Goal: Task Accomplishment & Management: Complete application form

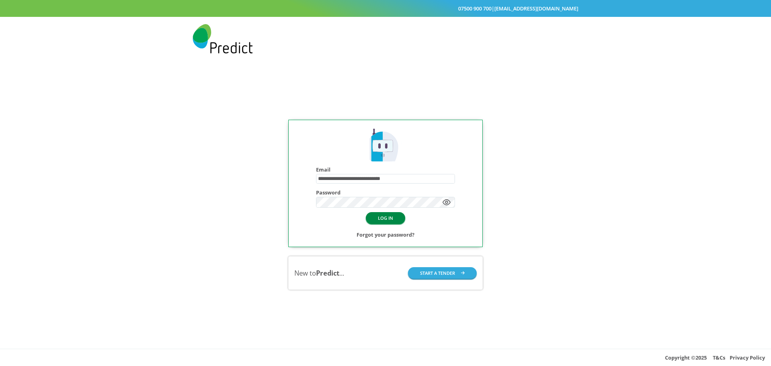
drag, startPoint x: 0, startPoint y: 0, endPoint x: 388, endPoint y: 215, distance: 443.2
click at [388, 215] on button "LOG IN" at bounding box center [385, 218] width 39 height 12
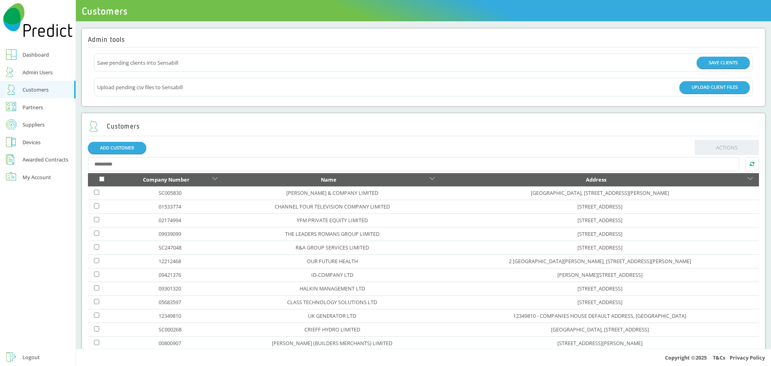
click at [26, 92] on div "Customers" at bounding box center [35, 90] width 26 height 10
click at [296, 194] on link "[PERSON_NAME] & COMPANY LIMITED" at bounding box center [332, 192] width 92 height 7
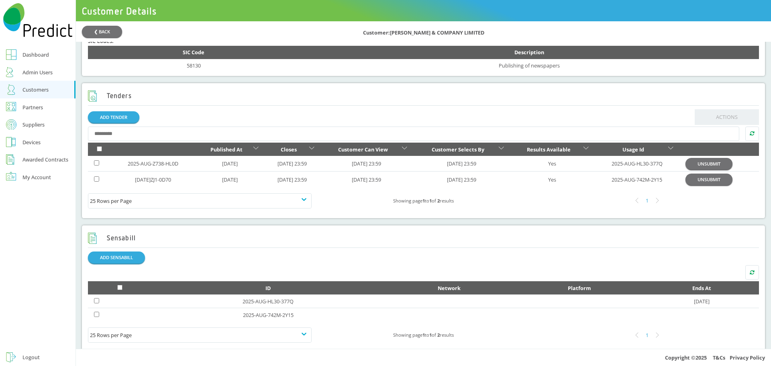
scroll to position [281, 0]
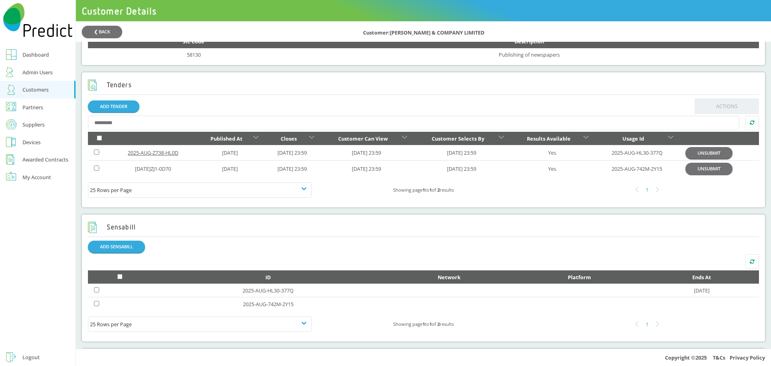
click at [160, 156] on link "2025-AUG-Z738-HL0D" at bounding box center [153, 152] width 51 height 7
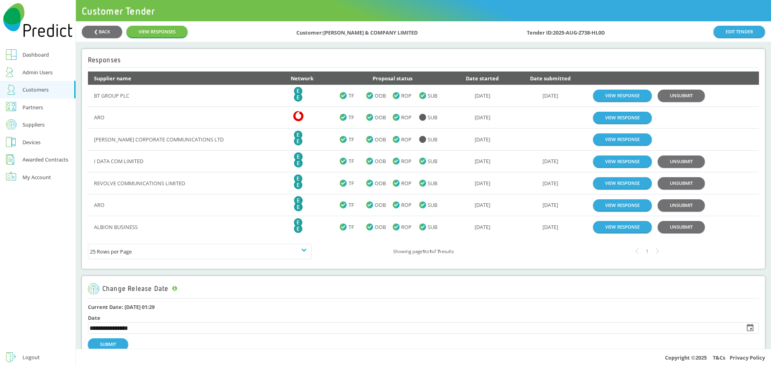
click at [39, 158] on div "Awarded Contracts" at bounding box center [45, 160] width 46 height 10
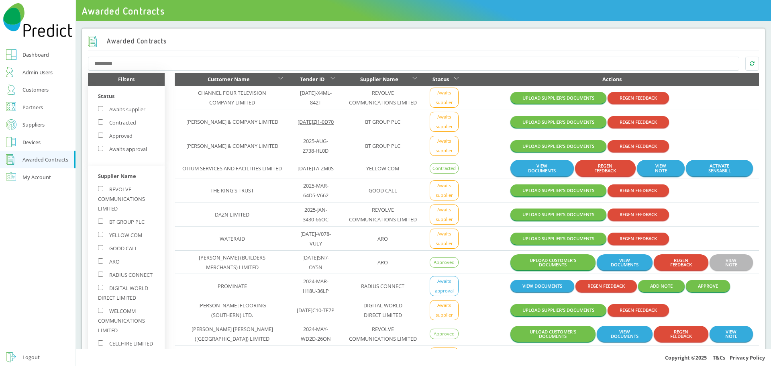
click at [297, 123] on link "[DATE]ZJ1-0D70" at bounding box center [315, 121] width 36 height 7
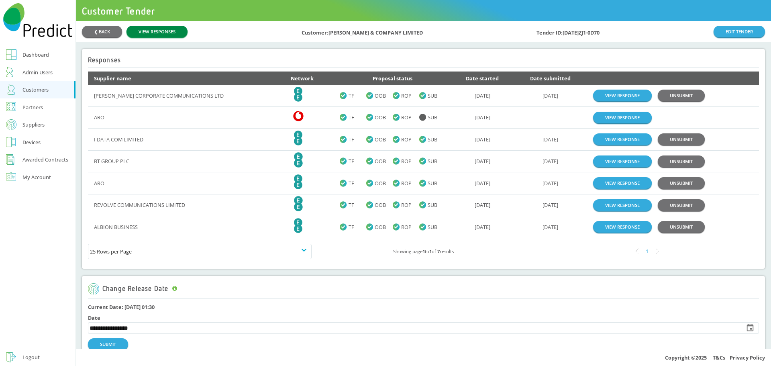
click at [177, 33] on link "VIEW RESPONSES" at bounding box center [156, 32] width 61 height 12
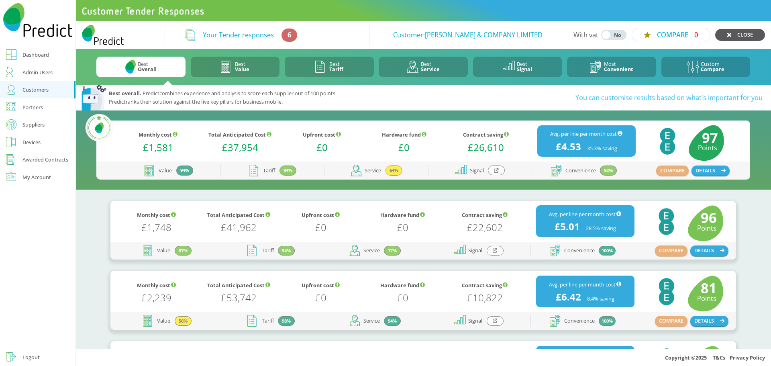
click at [736, 37] on link "CLOSE" at bounding box center [740, 35] width 50 height 12
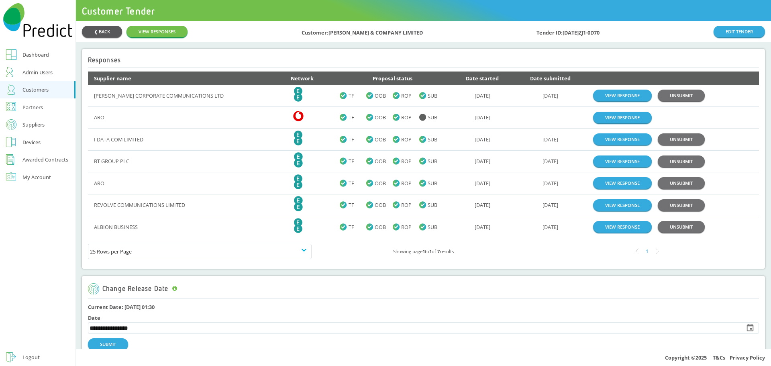
click at [108, 28] on button "❮ BACK" at bounding box center [102, 32] width 40 height 12
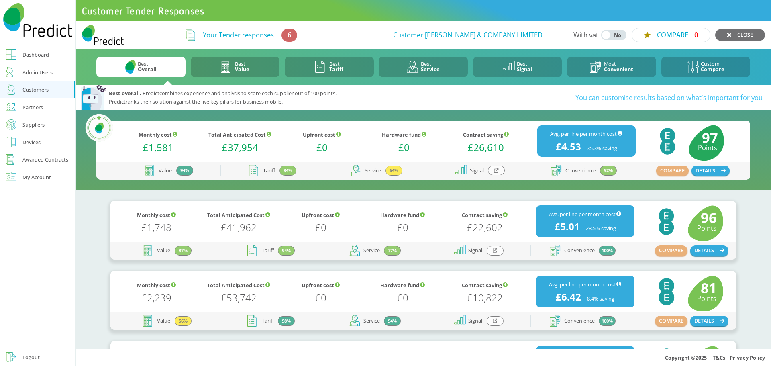
click at [45, 160] on div "Awarded Contracts" at bounding box center [45, 160] width 46 height 10
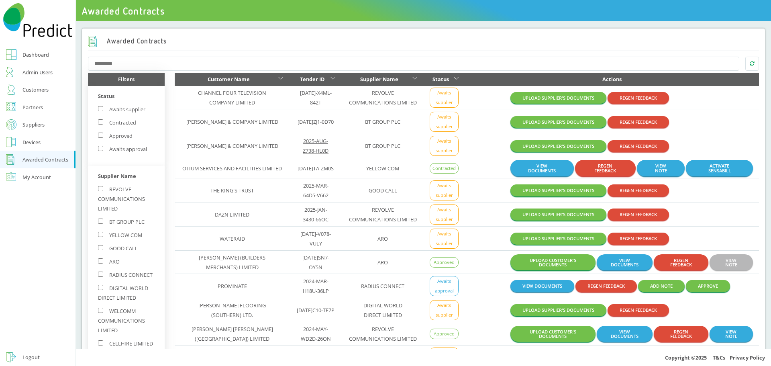
click at [303, 150] on link "2025-AUG-Z738-HL0D" at bounding box center [316, 145] width 26 height 17
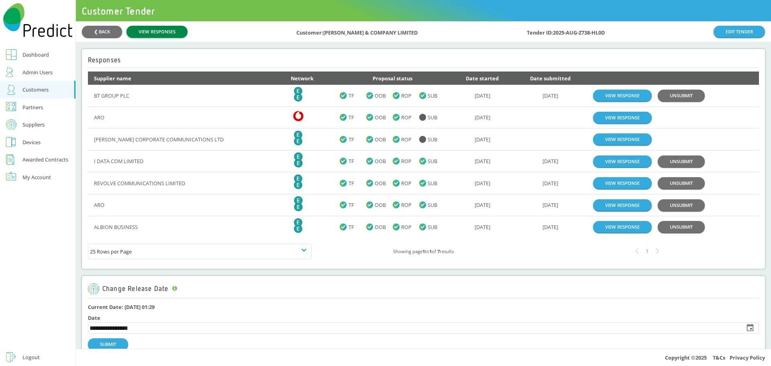
click at [157, 31] on link "VIEW RESPONSES" at bounding box center [156, 32] width 61 height 12
click at [159, 34] on link "VIEW RESPONSES" at bounding box center [156, 32] width 61 height 12
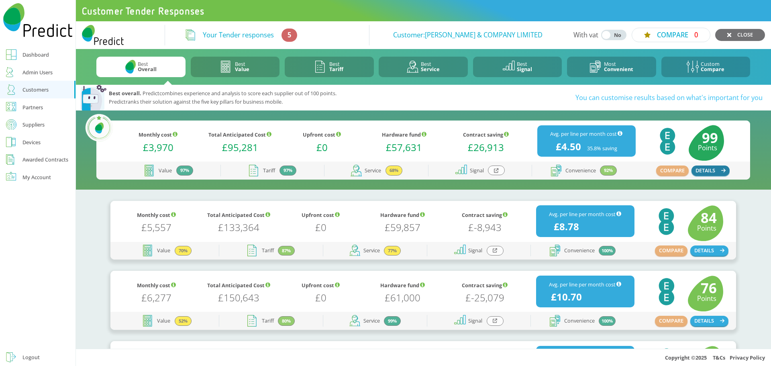
click at [713, 169] on button "DETAILS" at bounding box center [710, 170] width 39 height 10
click at [39, 88] on div "Customers" at bounding box center [35, 90] width 26 height 10
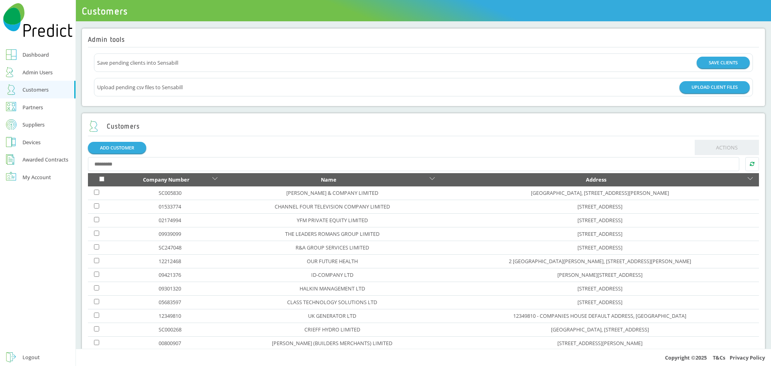
click at [44, 88] on div "Customers" at bounding box center [35, 90] width 26 height 10
click at [32, 91] on div "Customers" at bounding box center [35, 90] width 26 height 10
click at [302, 193] on link "[PERSON_NAME] & COMPANY LIMITED" at bounding box center [332, 192] width 92 height 7
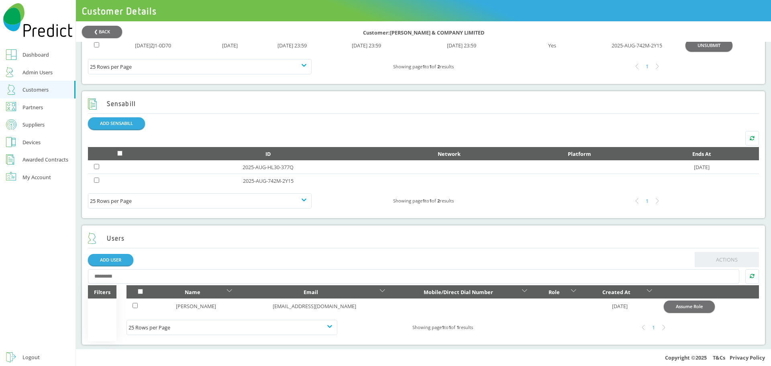
scroll to position [411, 0]
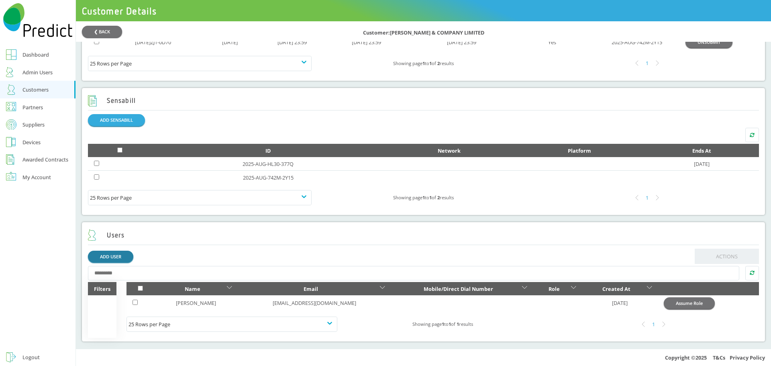
click at [118, 257] on link "ADD USER" at bounding box center [110, 256] width 45 height 12
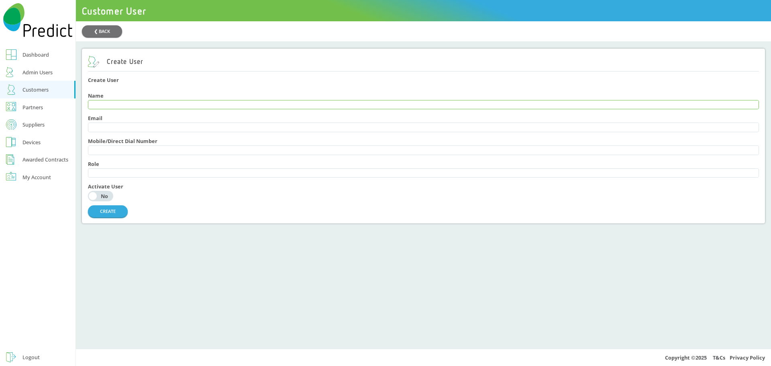
click at [104, 106] on input "text" at bounding box center [423, 104] width 670 height 9
click at [112, 107] on input "text" at bounding box center [423, 104] width 670 height 9
type input "**********"
click at [110, 129] on input "text" at bounding box center [423, 127] width 670 height 9
paste input "**********"
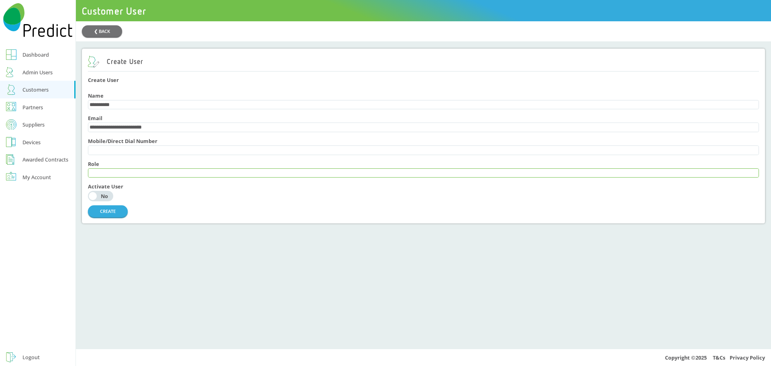
type input "**********"
click at [100, 177] on input "text" at bounding box center [423, 173] width 670 height 9
click at [106, 199] on div "No" at bounding box center [104, 195] width 13 height 5
drag, startPoint x: 109, startPoint y: 216, endPoint x: 192, endPoint y: 217, distance: 82.7
click at [192, 217] on div "CREATE" at bounding box center [423, 211] width 671 height 12
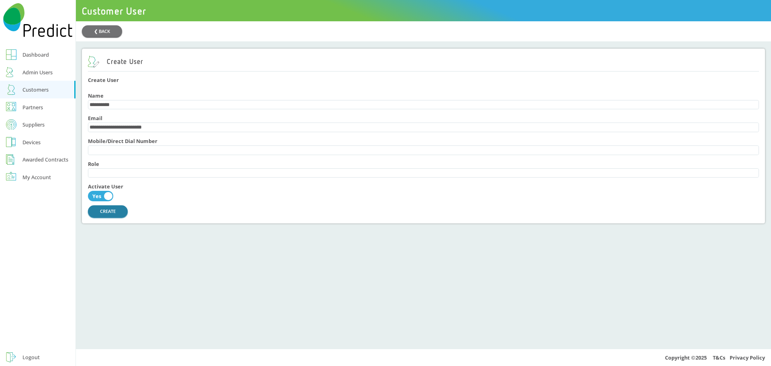
click at [112, 217] on button "CREATE" at bounding box center [108, 211] width 40 height 12
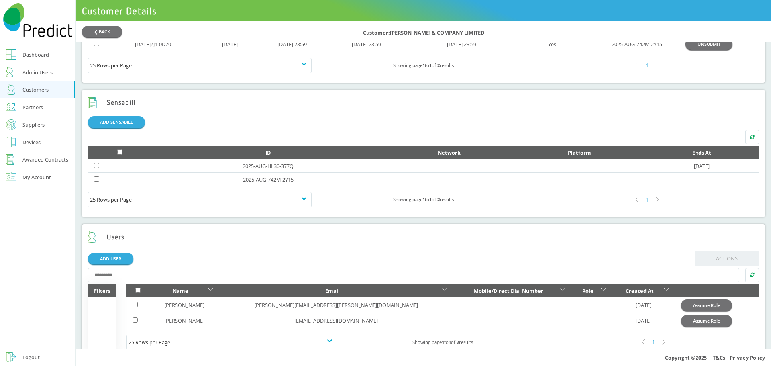
scroll to position [426, 0]
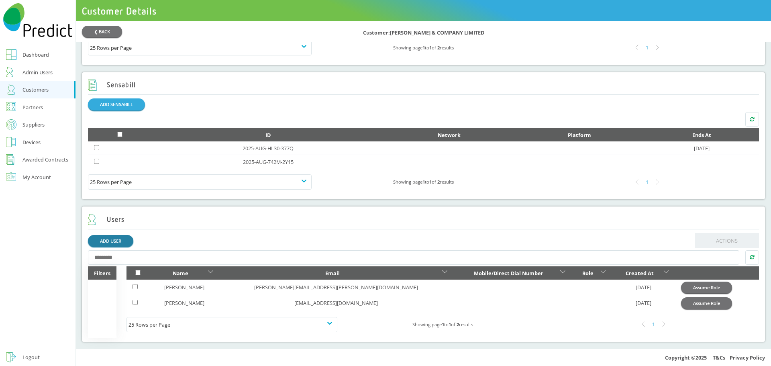
click at [122, 238] on link "ADD USER" at bounding box center [110, 241] width 45 height 12
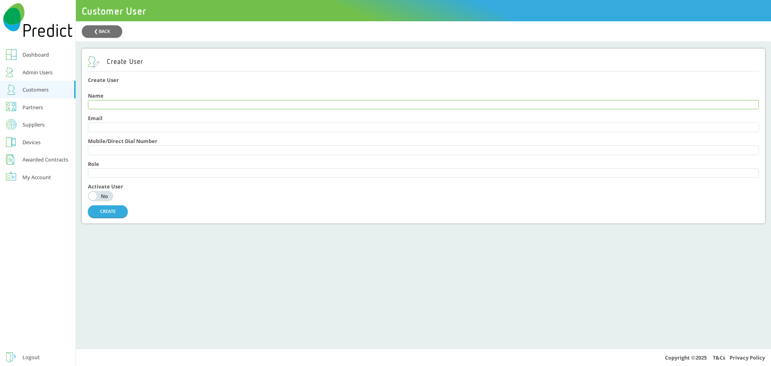
click at [99, 105] on input "text" at bounding box center [423, 104] width 670 height 9
type input "*********"
click at [97, 127] on input "text" at bounding box center [423, 127] width 670 height 9
type input "**********"
click at [174, 163] on div "Role" at bounding box center [423, 169] width 671 height 23
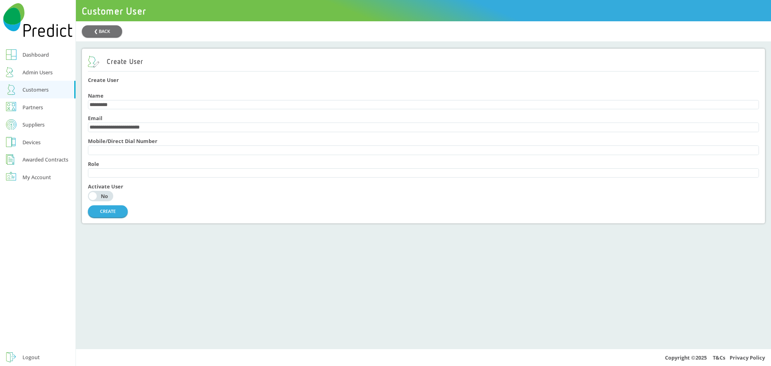
click at [175, 138] on div "Mobile/Direct Dial Number" at bounding box center [423, 146] width 671 height 23
click at [112, 201] on button "Yes No" at bounding box center [101, 196] width 26 height 10
click at [122, 217] on button "CREATE" at bounding box center [108, 211] width 40 height 12
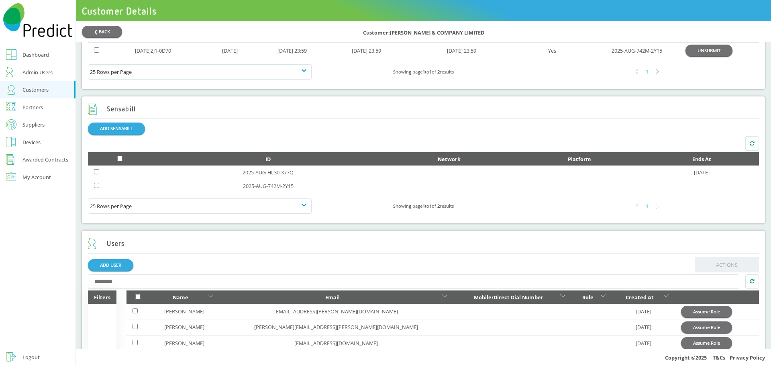
scroll to position [442, 0]
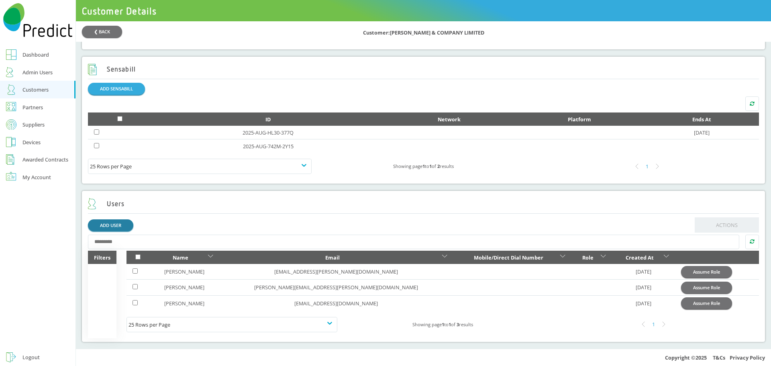
click at [110, 226] on link "ADD USER" at bounding box center [110, 225] width 45 height 12
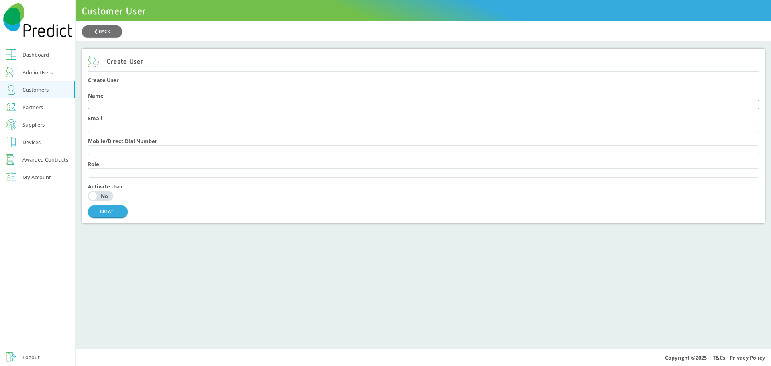
click at [103, 109] on input "text" at bounding box center [423, 104] width 670 height 9
type input "*******"
click at [117, 124] on div "Email" at bounding box center [423, 123] width 671 height 17
click at [115, 130] on input "text" at bounding box center [423, 127] width 670 height 9
type input "**********"
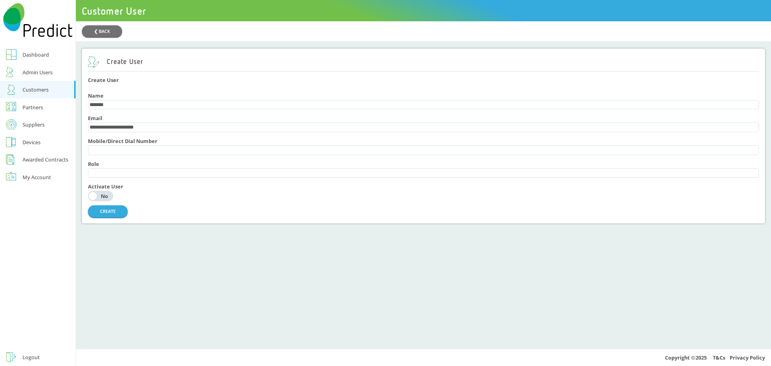
click at [173, 139] on div "Mobile/Direct Dial Number" at bounding box center [423, 146] width 671 height 23
click at [107, 201] on button "Yes No" at bounding box center [101, 196] width 26 height 10
click at [116, 217] on button "CREATE" at bounding box center [108, 211] width 40 height 12
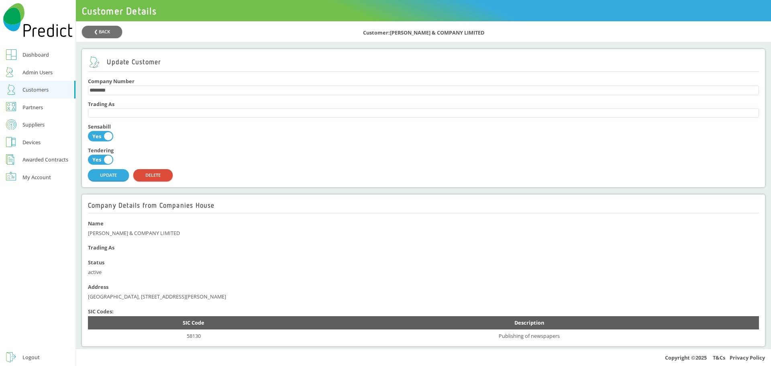
click at [35, 356] on div "Logout" at bounding box center [30, 357] width 17 height 10
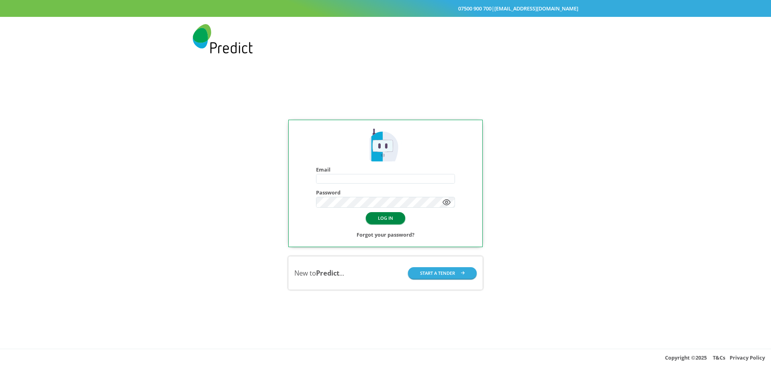
type input "**********"
click at [390, 220] on button "LOG IN" at bounding box center [385, 218] width 39 height 12
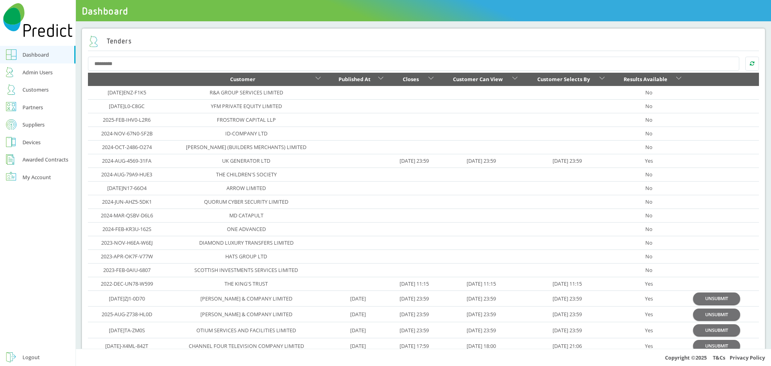
click at [36, 159] on div "Awarded Contracts" at bounding box center [45, 160] width 46 height 10
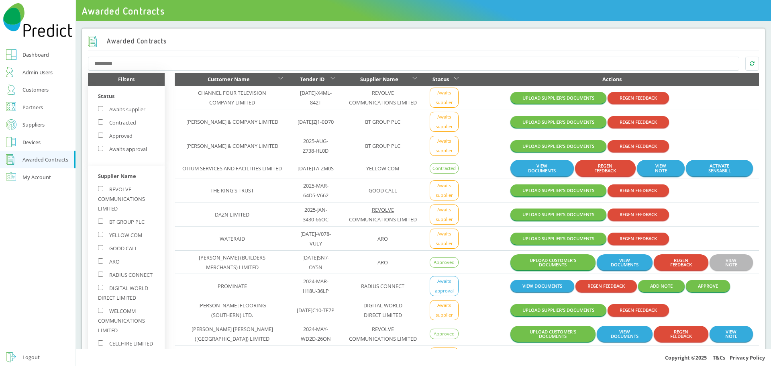
click at [374, 212] on link "REVOLVE COMMUNICATIONS LIMITED" at bounding box center [383, 214] width 68 height 17
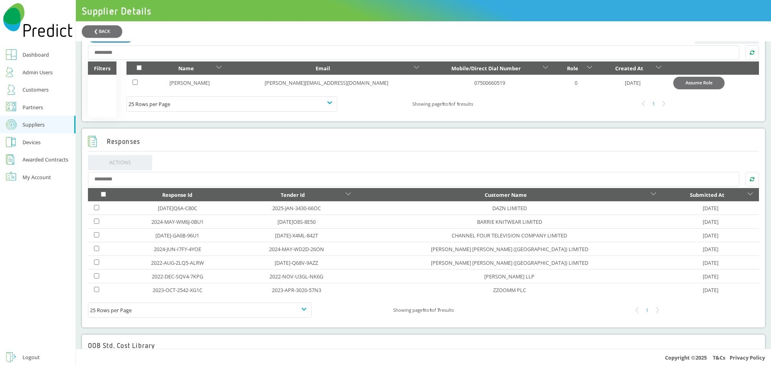
scroll to position [241, 0]
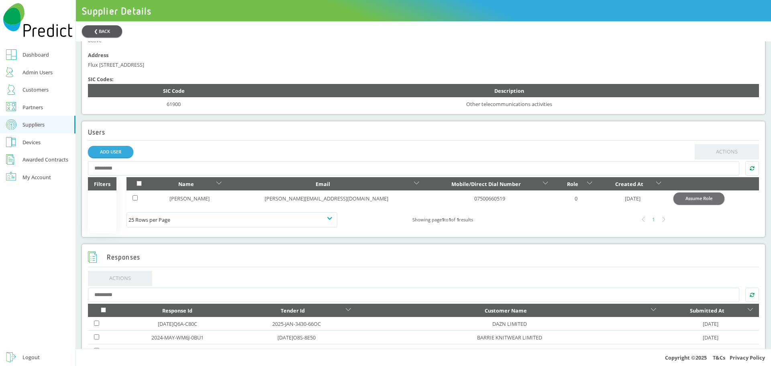
click at [102, 33] on button "❮ BACK" at bounding box center [102, 31] width 40 height 12
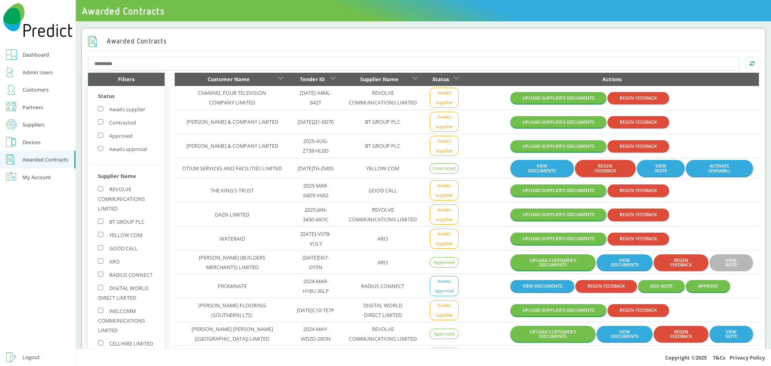
click at [38, 86] on div "Customers" at bounding box center [35, 90] width 26 height 10
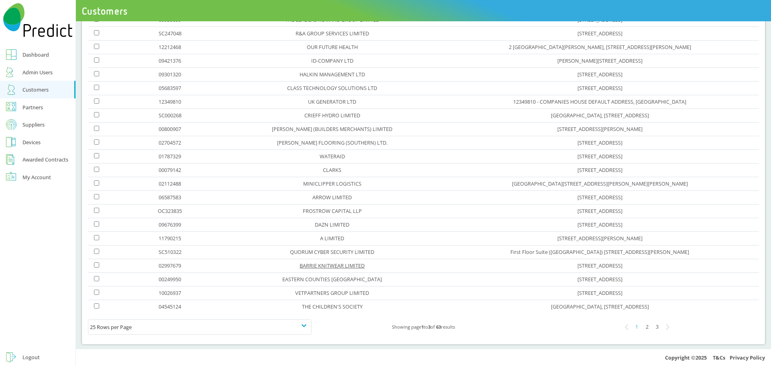
scroll to position [216, 0]
click at [315, 221] on link "DAZN LIMITED" at bounding box center [332, 221] width 35 height 7
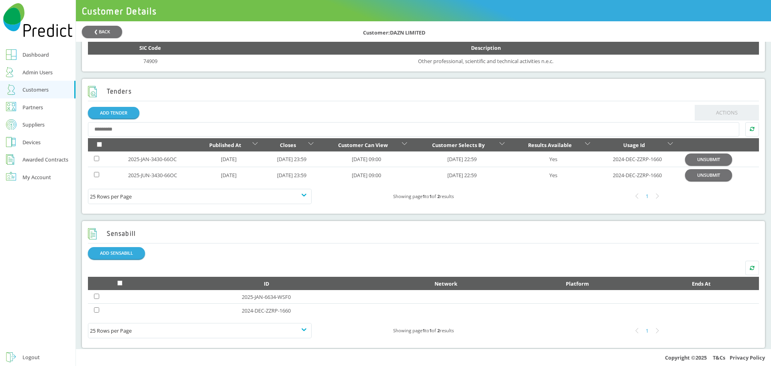
scroll to position [297, 0]
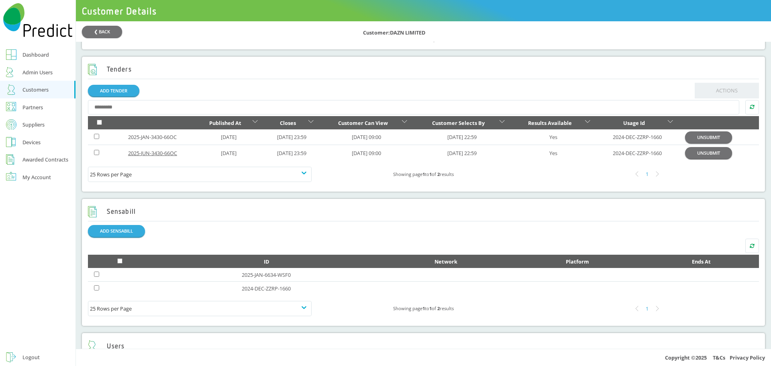
click at [165, 157] on link "2025-JUN-3430-66OC" at bounding box center [152, 152] width 49 height 7
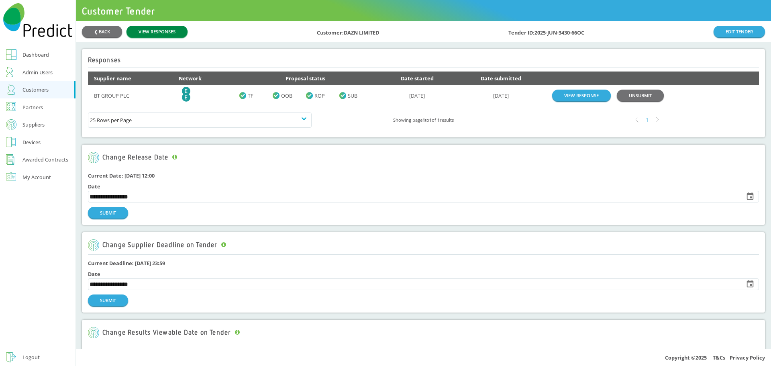
click at [162, 31] on link "VIEW RESPONSES" at bounding box center [156, 32] width 61 height 12
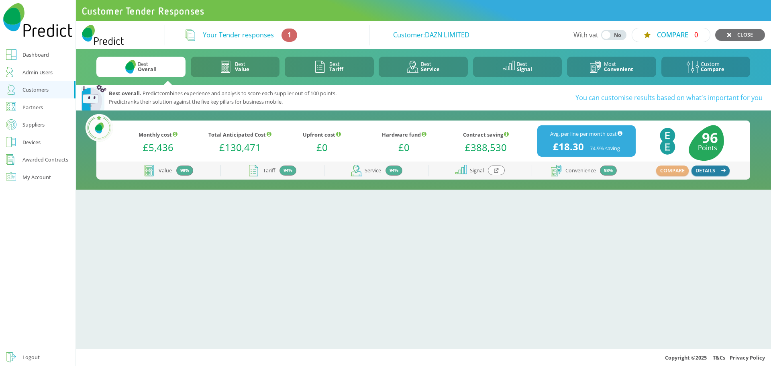
click at [718, 172] on button "DETAILS" at bounding box center [710, 170] width 39 height 10
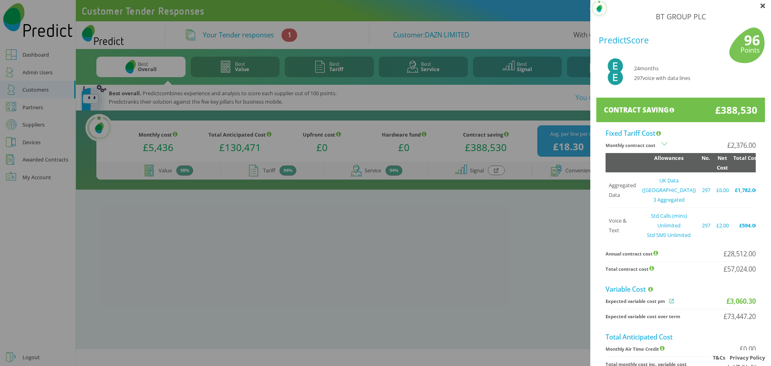
click at [760, 6] on icon at bounding box center [762, 6] width 4 height 4
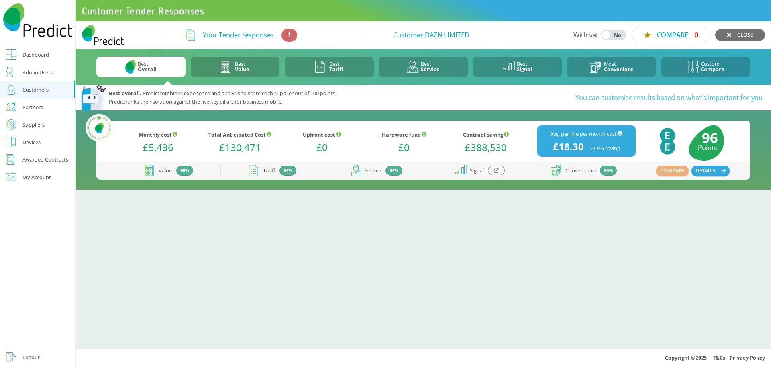
click at [25, 355] on div "Logout" at bounding box center [30, 357] width 17 height 10
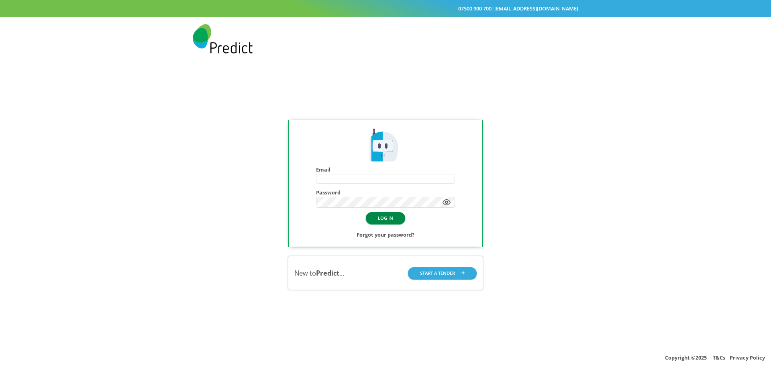
type input "**********"
click at [381, 216] on button "LOG IN" at bounding box center [385, 218] width 39 height 12
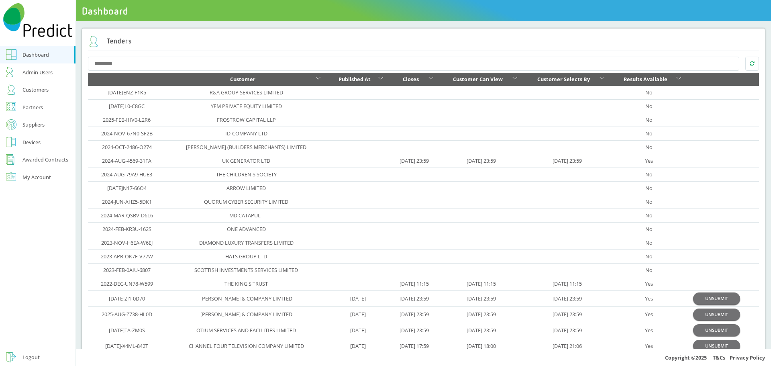
click at [30, 162] on div "Awarded Contracts" at bounding box center [45, 160] width 46 height 10
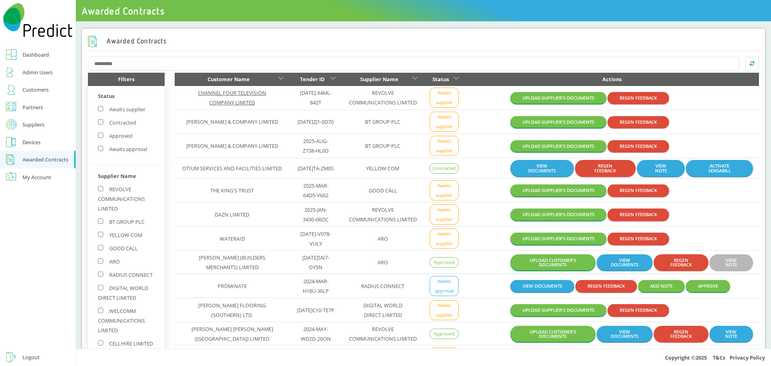
click at [230, 92] on link "CHANNEL FOUR TELEVISION COMPANY LIMITED" at bounding box center [232, 97] width 68 height 17
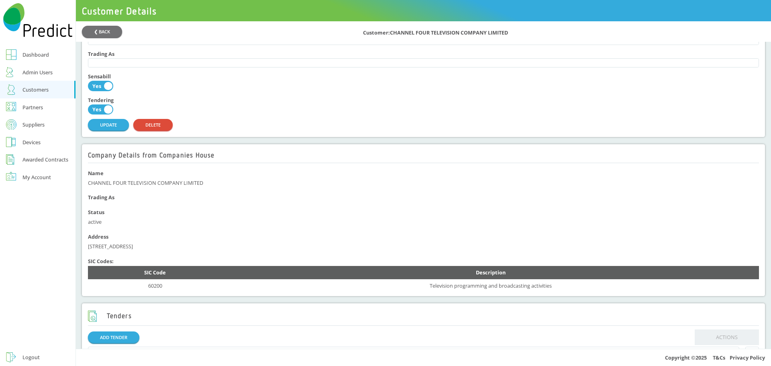
scroll to position [201, 0]
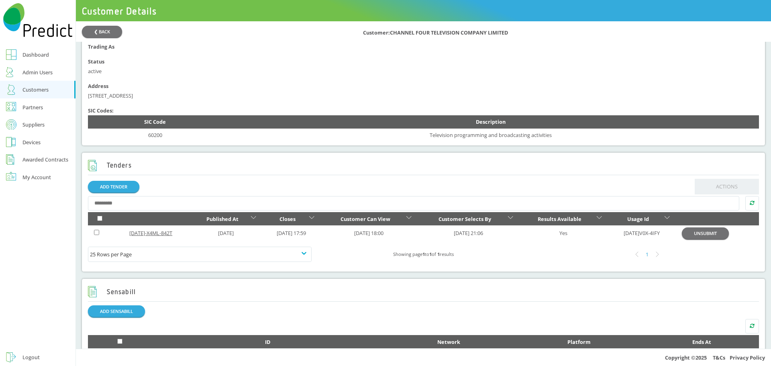
click at [158, 236] on link "[DATE]-X4ML-842T" at bounding box center [150, 232] width 43 height 7
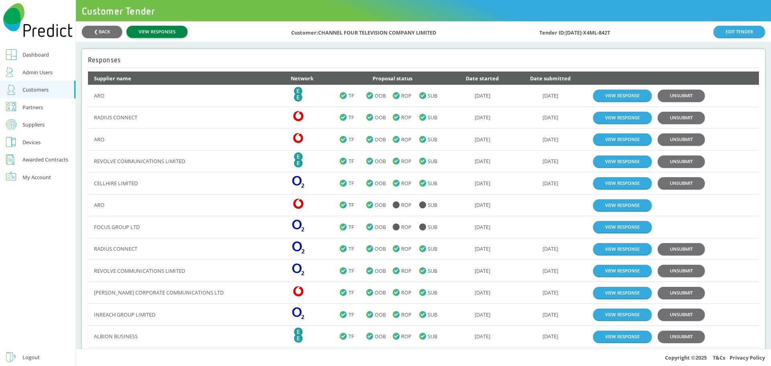
click at [150, 33] on link "VIEW RESPONSES" at bounding box center [156, 32] width 61 height 12
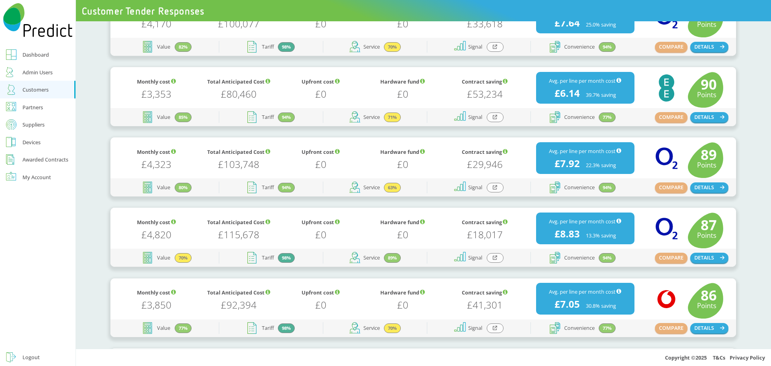
scroll to position [361, 0]
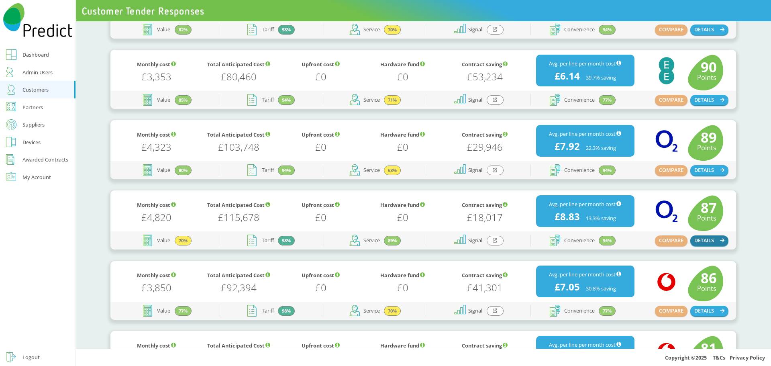
click at [706, 243] on button "DETAILS" at bounding box center [709, 240] width 39 height 10
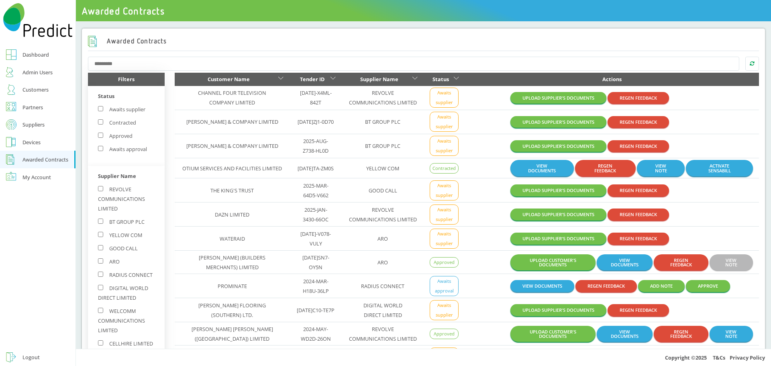
click at [41, 99] on link "Partners" at bounding box center [37, 107] width 75 height 18
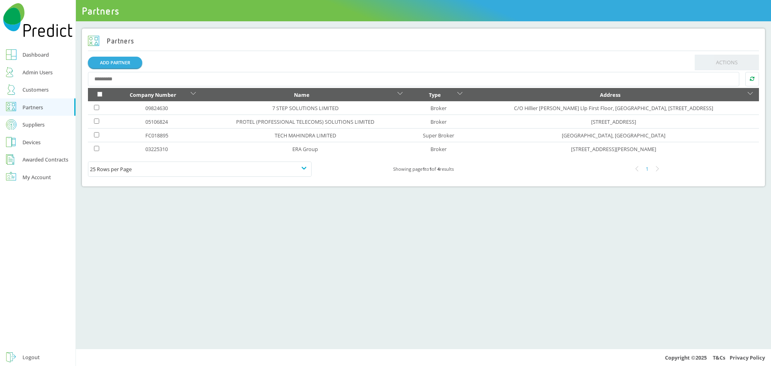
click at [39, 90] on div "Customers" at bounding box center [35, 90] width 26 height 10
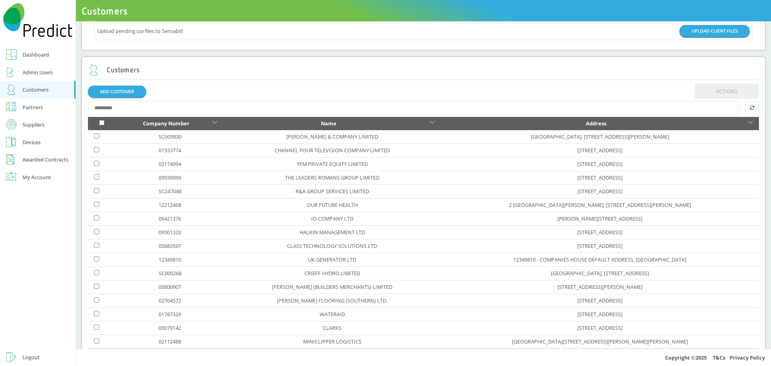
scroll to position [216, 0]
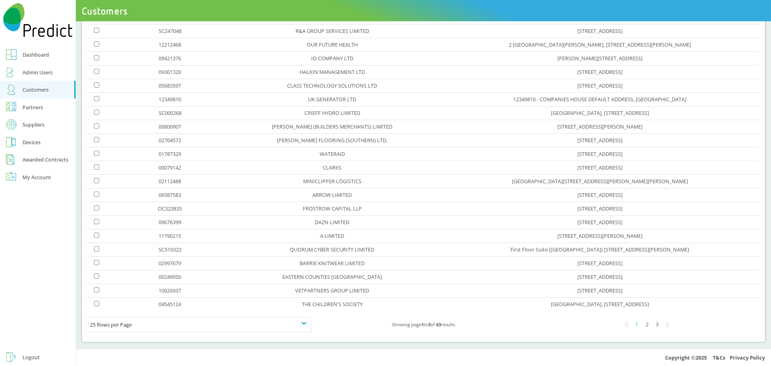
click at [642, 325] on div "2" at bounding box center [647, 324] width 10 height 10
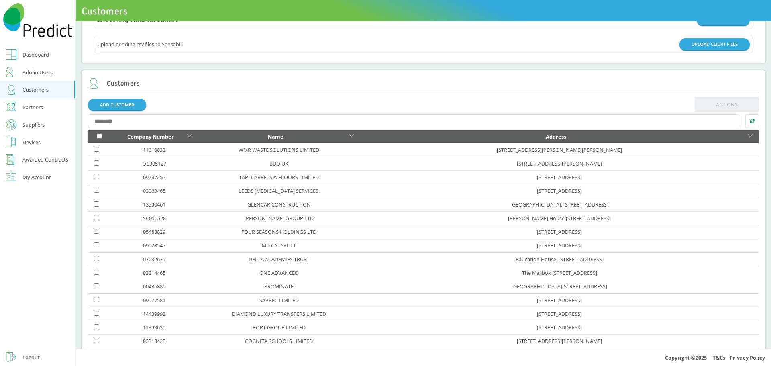
scroll to position [56, 0]
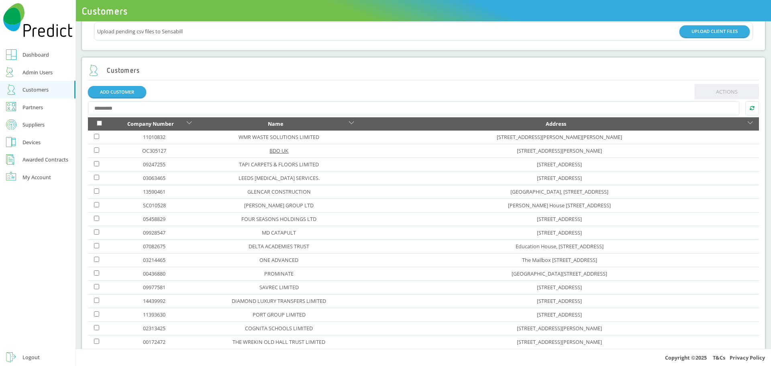
click at [275, 150] on link "BDO UK" at bounding box center [278, 150] width 19 height 7
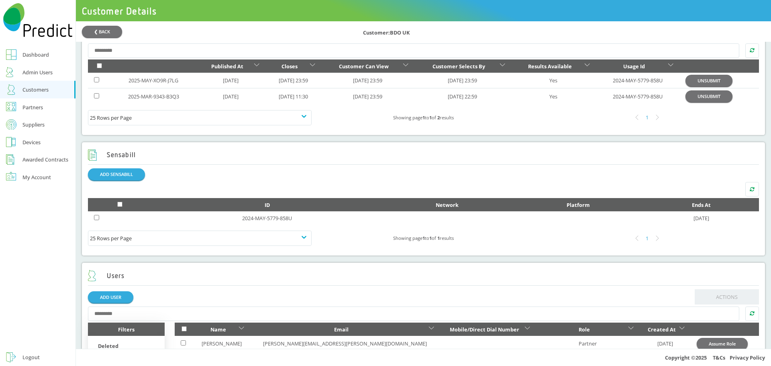
scroll to position [337, 0]
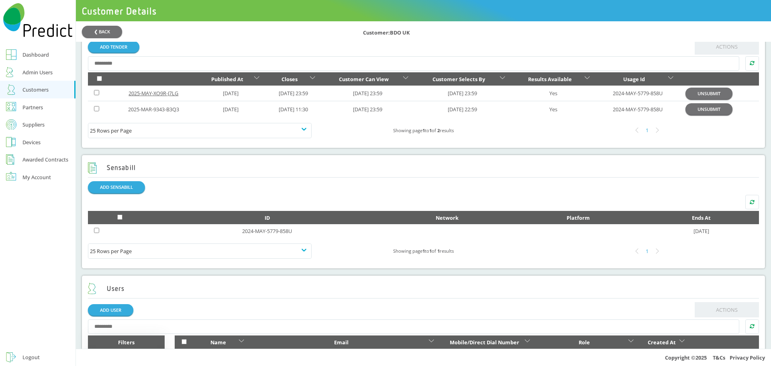
click at [161, 96] on link "2025-MAY-XO9R-J7LG" at bounding box center [153, 92] width 50 height 7
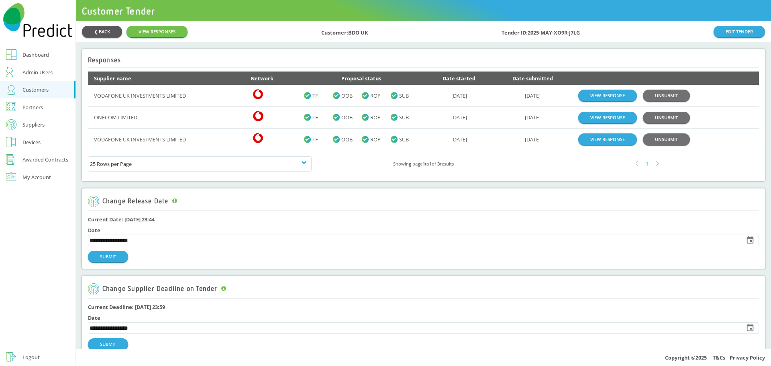
click at [104, 33] on button "❮ BACK" at bounding box center [102, 32] width 40 height 12
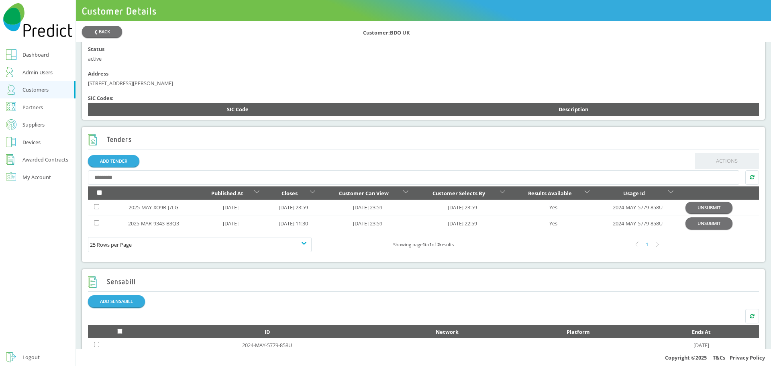
scroll to position [241, 0]
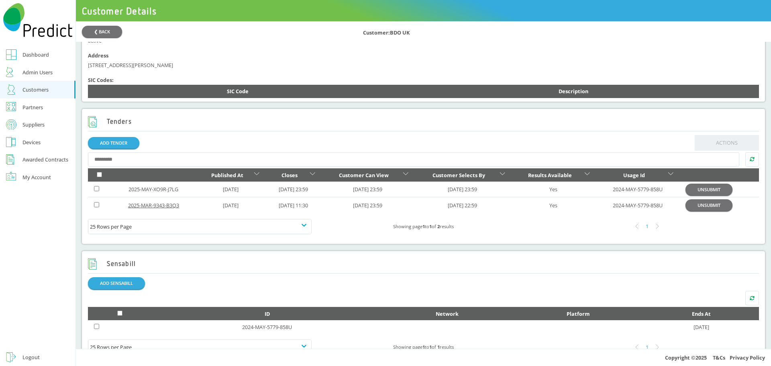
click at [166, 206] on link "2025-MAR-9343-B3Q3" at bounding box center [153, 204] width 51 height 7
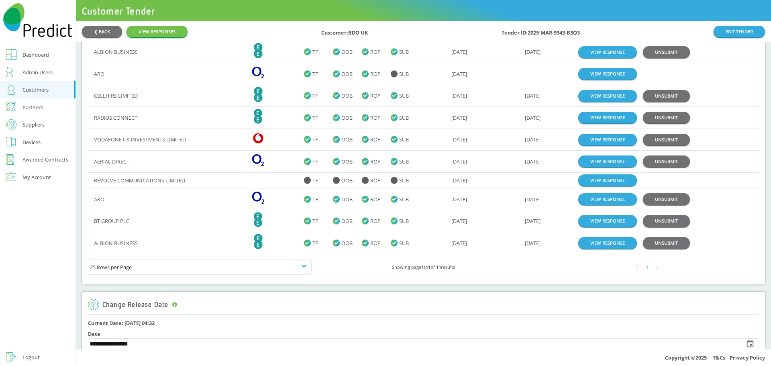
scroll to position [80, 0]
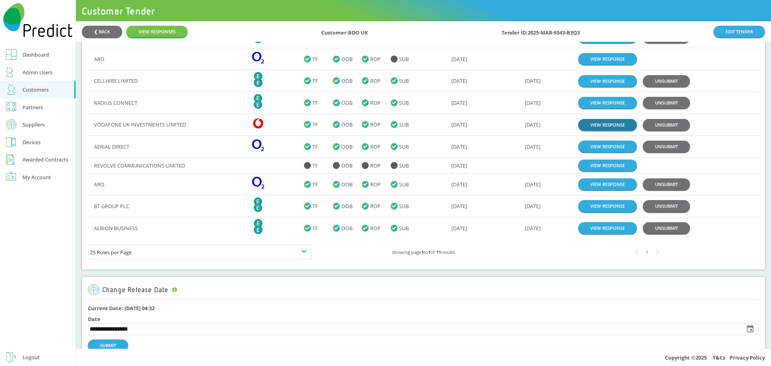
click at [597, 125] on link "VIEW RESPONSE" at bounding box center [607, 125] width 59 height 12
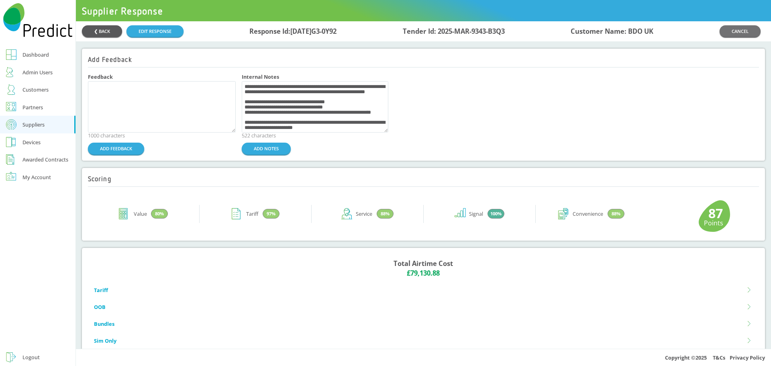
click at [102, 31] on button "❮ BACK" at bounding box center [102, 31] width 40 height 12
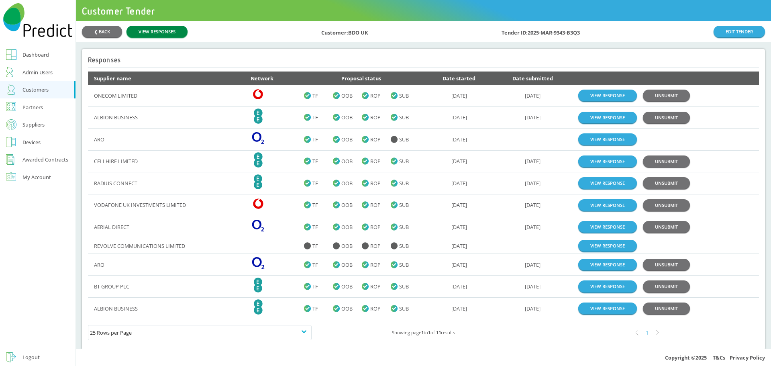
click at [147, 31] on link "VIEW RESPONSES" at bounding box center [156, 32] width 61 height 12
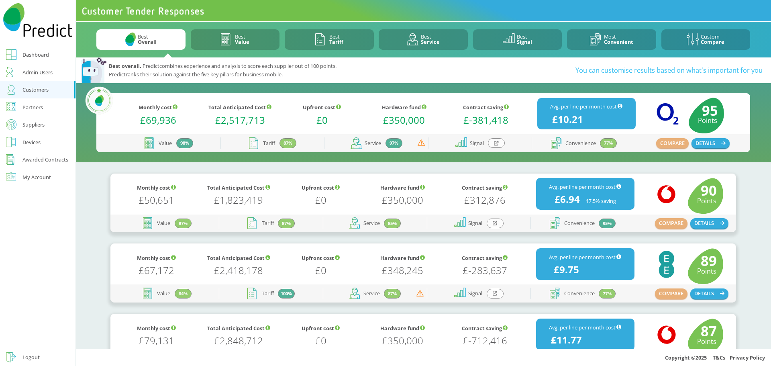
scroll to position [40, 0]
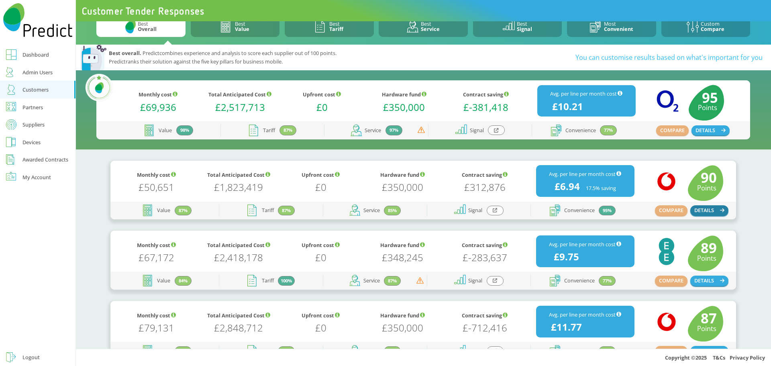
click at [705, 209] on button "DETAILS" at bounding box center [709, 210] width 39 height 10
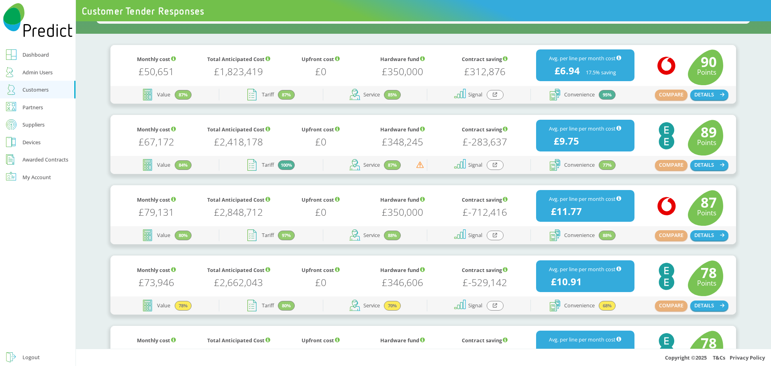
scroll to position [161, 0]
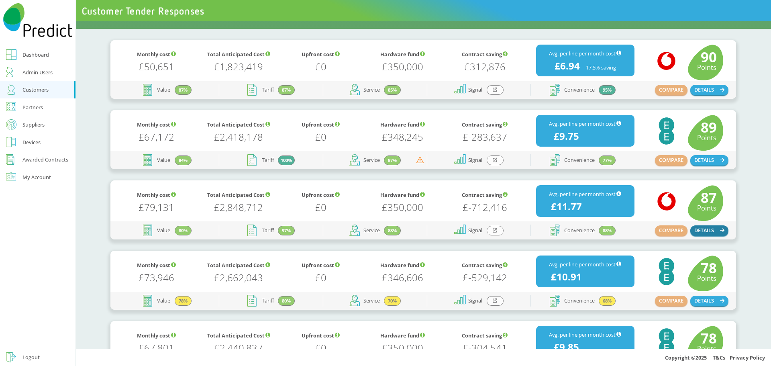
click at [702, 230] on button "DETAILS" at bounding box center [709, 230] width 39 height 10
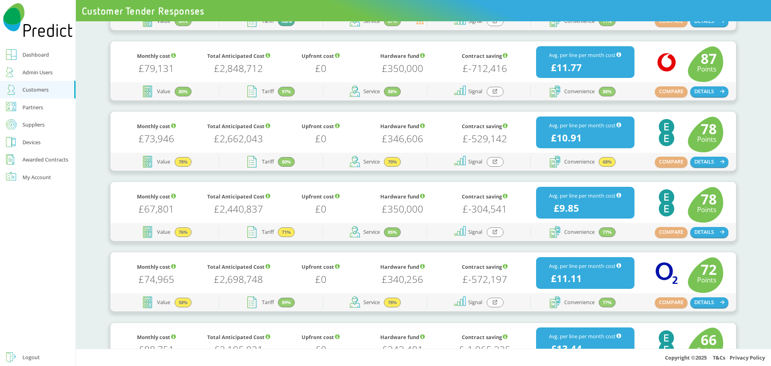
scroll to position [212, 0]
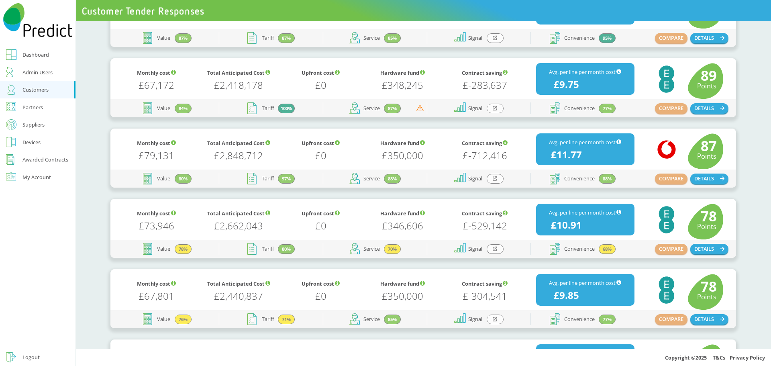
click at [35, 89] on div "Customers" at bounding box center [35, 90] width 26 height 10
